Goal: Contribute content: Contribute content

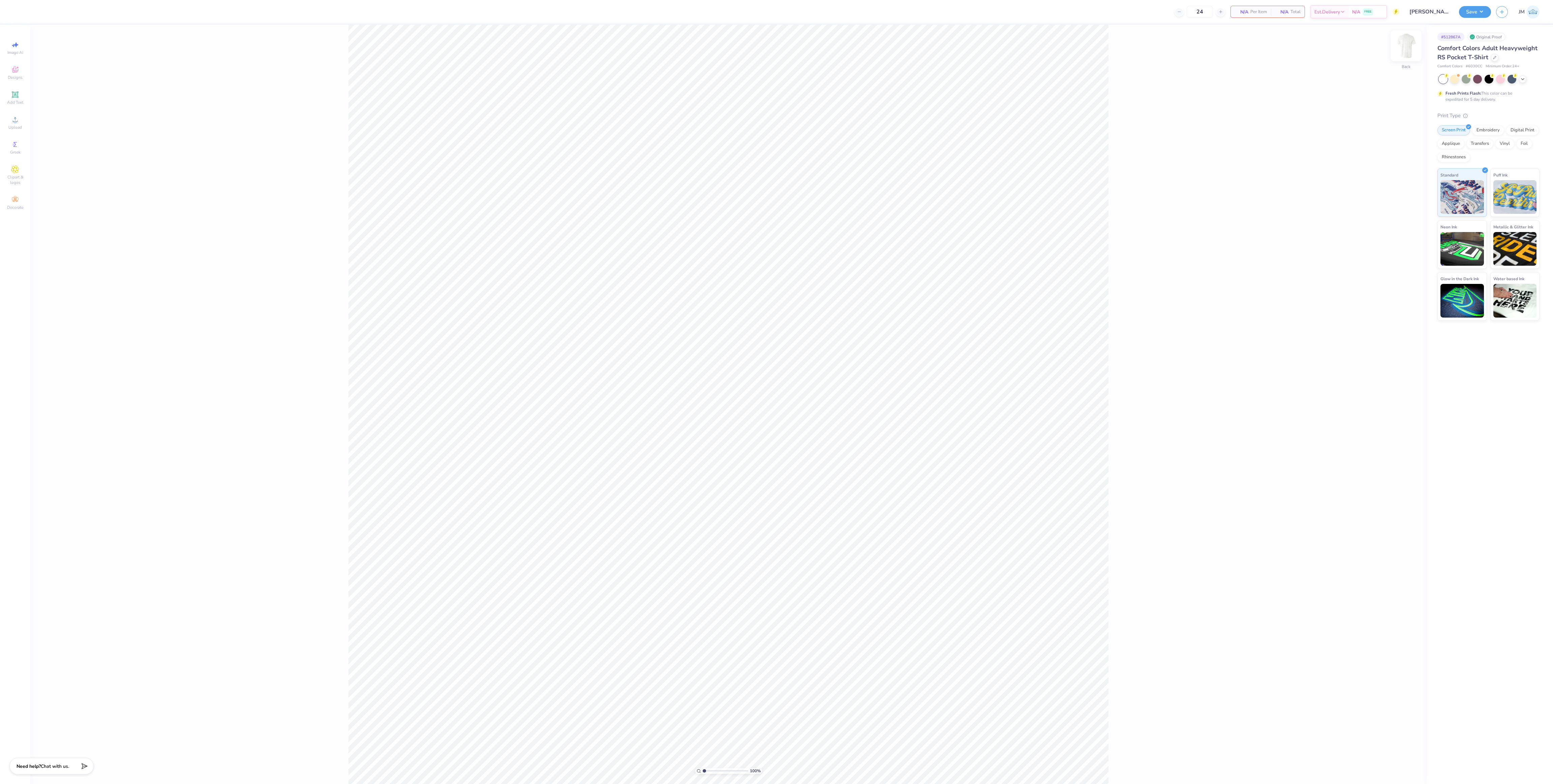
click at [1408, 46] on img at bounding box center [1406, 46] width 27 height 27
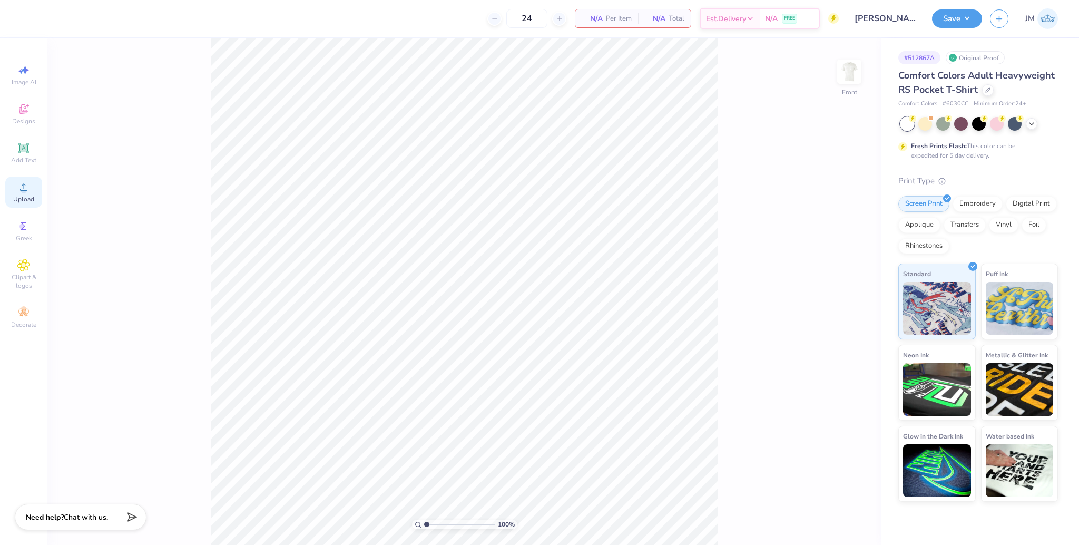
click at [22, 195] on span "Upload" at bounding box center [23, 199] width 21 height 8
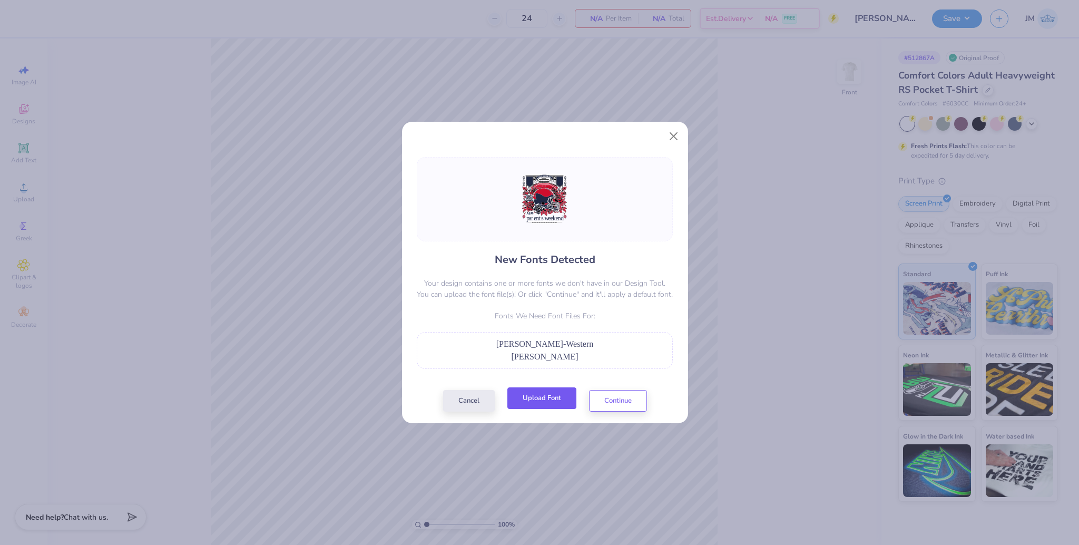
click at [554, 398] on button "Upload Font" at bounding box center [541, 398] width 69 height 22
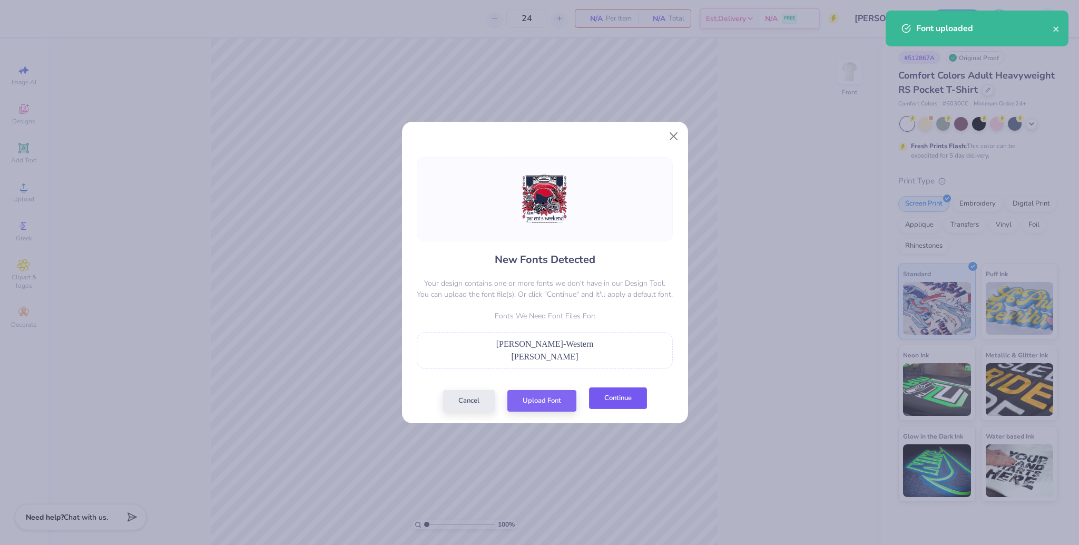
click at [608, 391] on button "Continue" at bounding box center [618, 398] width 58 height 22
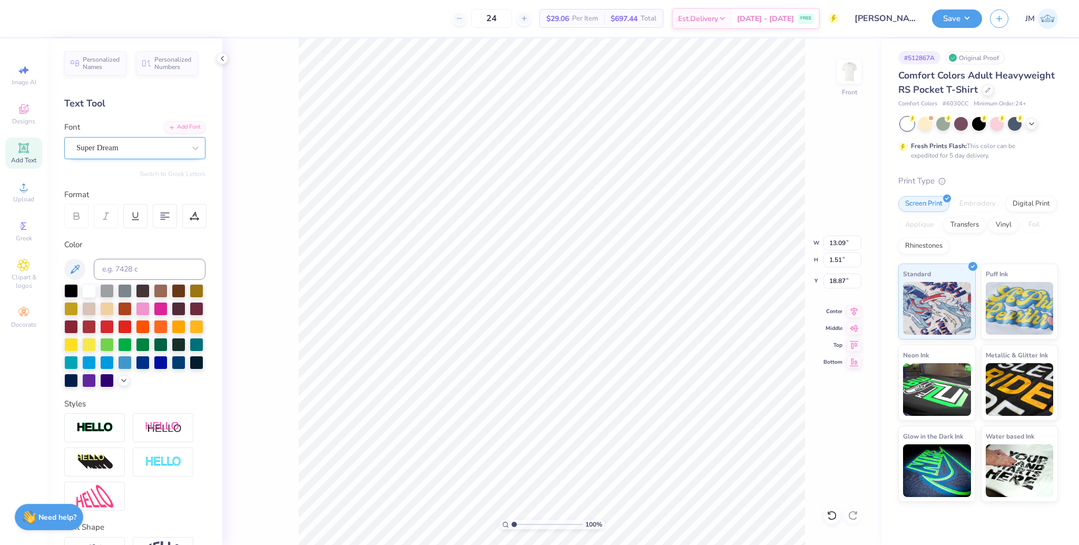
click at [106, 152] on div "Super Dream" at bounding box center [130, 148] width 111 height 16
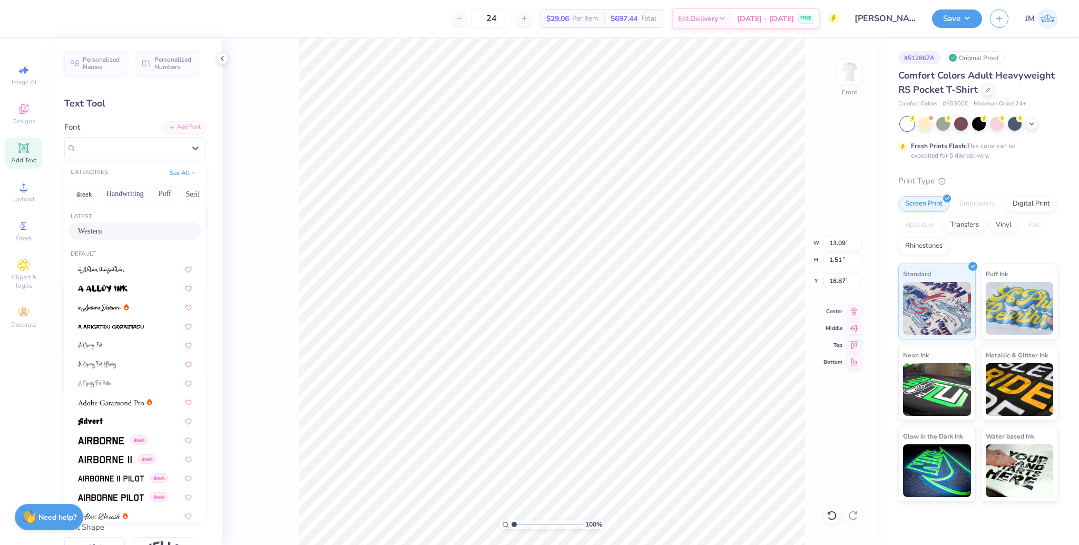
click at [100, 230] on span "Western" at bounding box center [90, 230] width 24 height 11
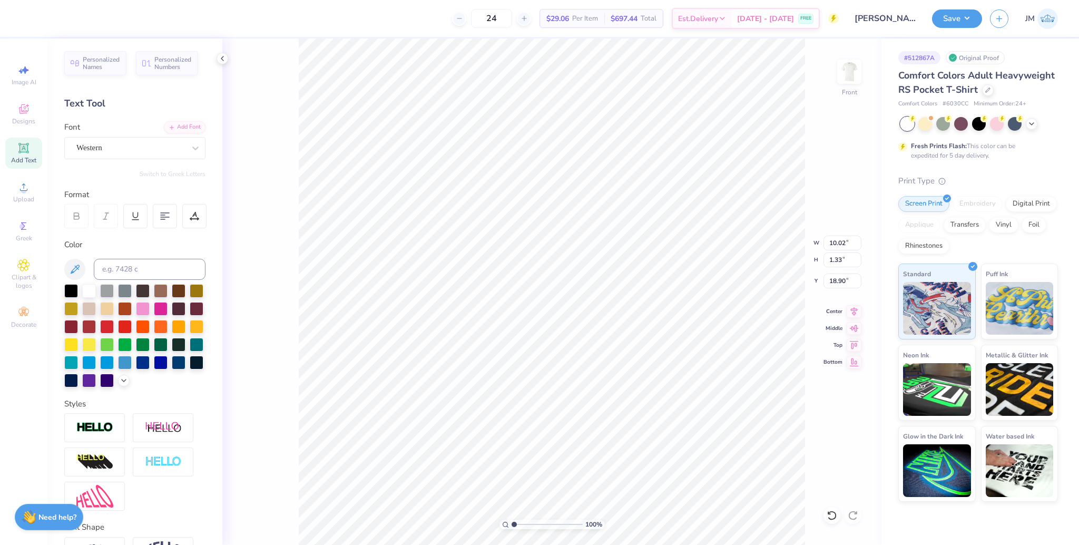
type input "10.02"
type input "1.33"
type input "18.90"
click at [831, 522] on div at bounding box center [831, 515] width 17 height 17
click at [174, 126] on div "Add Font" at bounding box center [185, 126] width 42 height 12
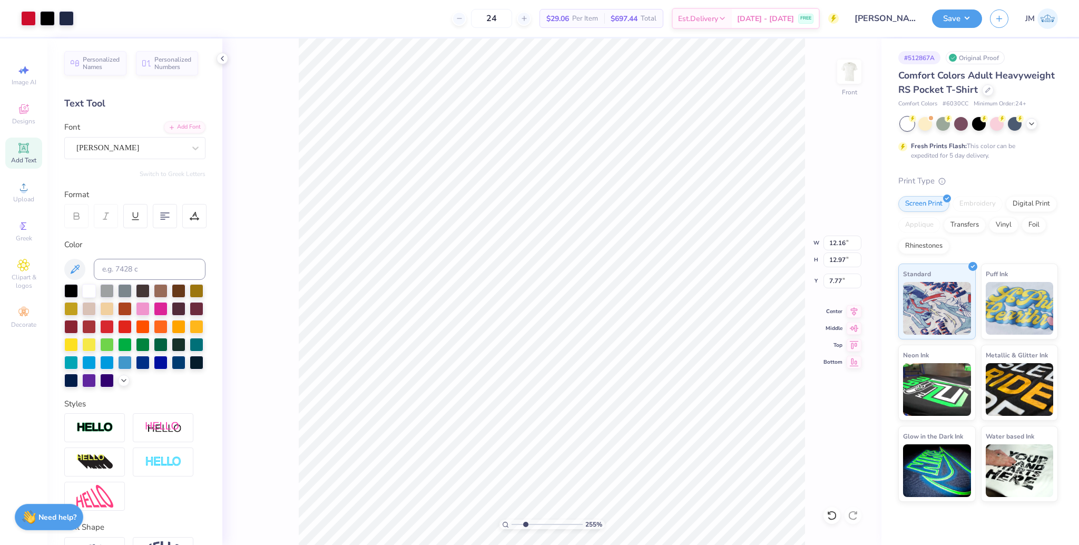
drag, startPoint x: 516, startPoint y: 526, endPoint x: 525, endPoint y: 523, distance: 9.7
type input "2.63"
click at [525, 523] on input "range" at bounding box center [546, 523] width 71 height 9
type input "7.93"
drag, startPoint x: 523, startPoint y: 523, endPoint x: 491, endPoint y: 508, distance: 34.7
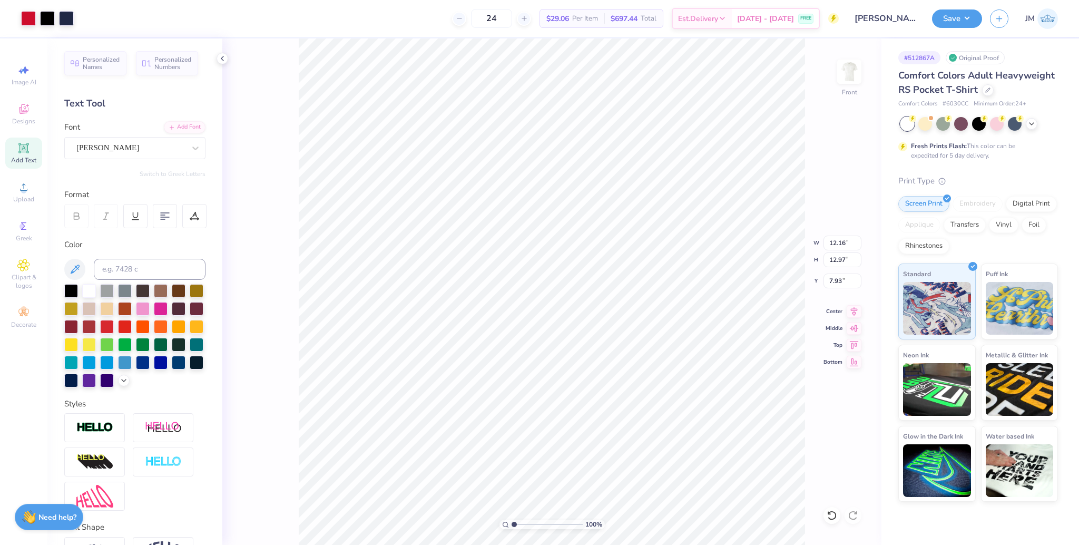
type input "1"
click at [511, 519] on input "range" at bounding box center [546, 523] width 71 height 9
click at [585, 425] on li "Group" at bounding box center [597, 429] width 83 height 21
click at [838, 244] on input "12.16" at bounding box center [842, 242] width 38 height 15
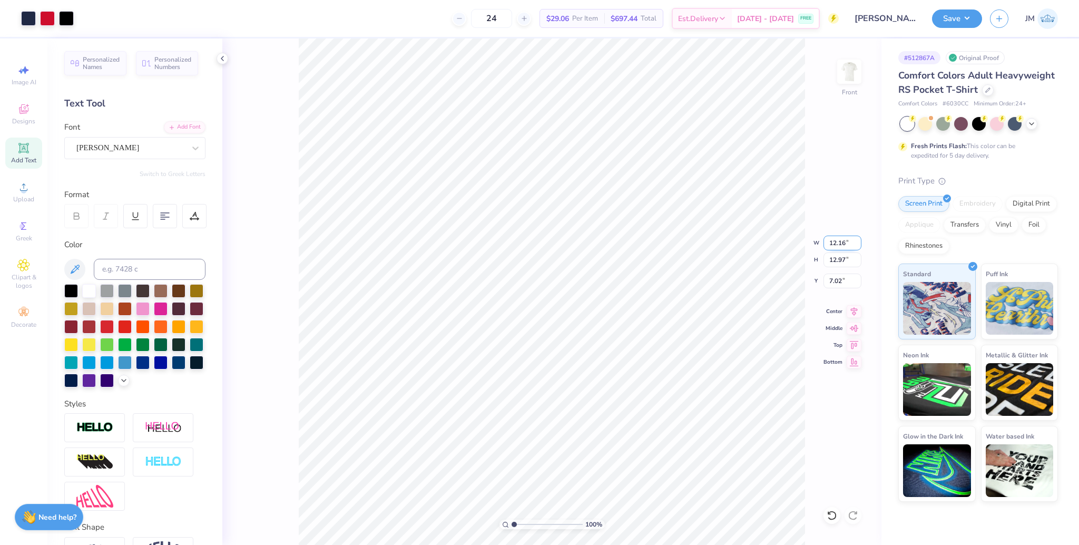
type input "7.02"
type input "12.00"
type input "12.79"
click at [836, 284] on input "7.11" at bounding box center [842, 280] width 38 height 15
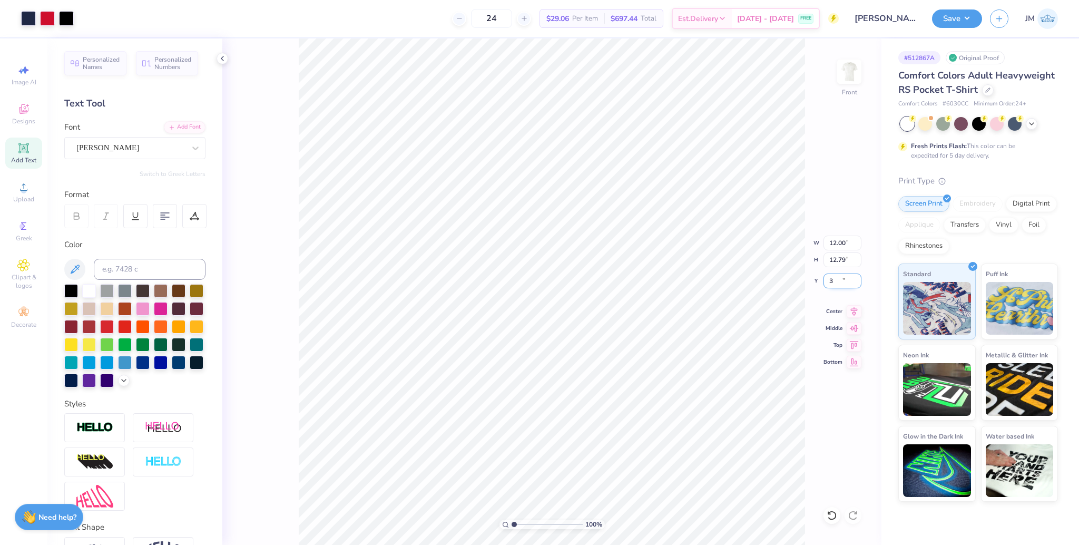
type input "3.00"
drag, startPoint x: 853, startPoint y: 308, endPoint x: 855, endPoint y: 302, distance: 6.4
click at [853, 308] on icon at bounding box center [853, 311] width 15 height 13
click at [951, 19] on button "Save" at bounding box center [957, 17] width 50 height 18
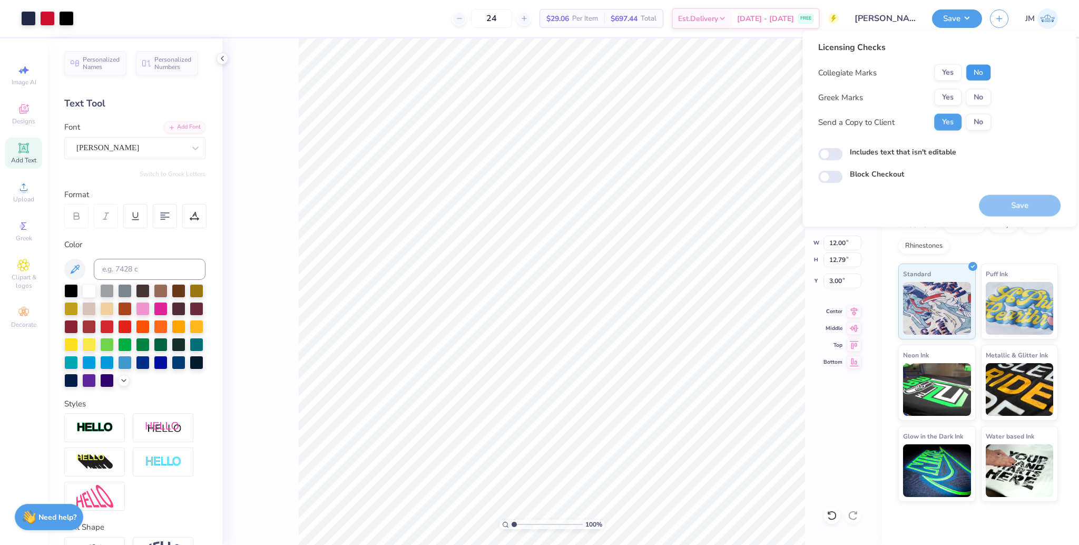
click at [980, 70] on button "No" at bounding box center [977, 72] width 25 height 17
click at [958, 96] on button "Yes" at bounding box center [947, 97] width 27 height 17
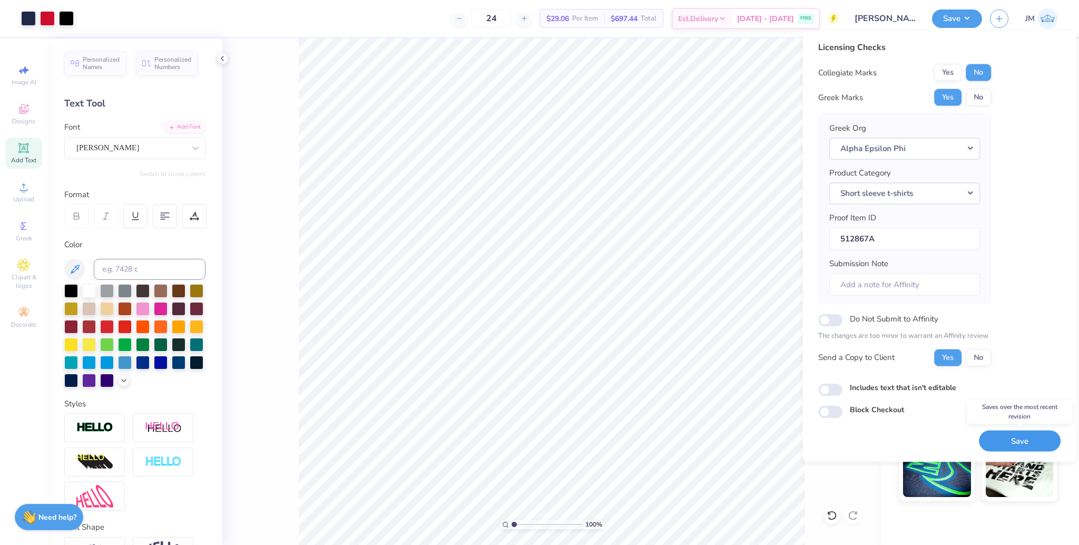
click at [1009, 438] on button "Save" at bounding box center [1020, 441] width 82 height 22
